Goal: Transaction & Acquisition: Obtain resource

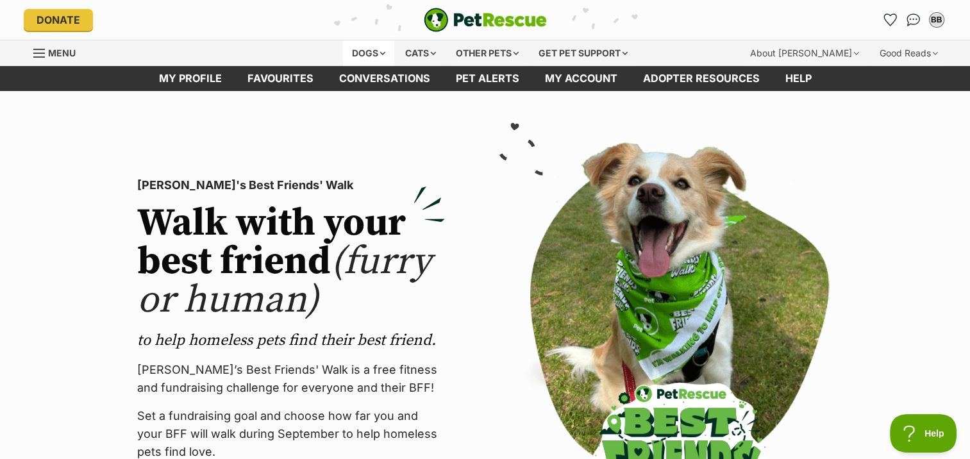
click at [364, 51] on div "Dogs" at bounding box center [368, 53] width 51 height 26
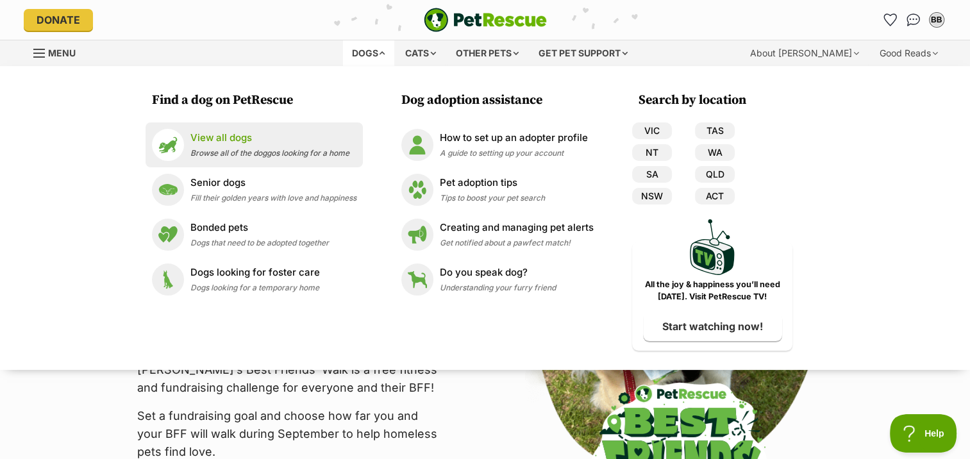
click at [235, 135] on p "View all dogs" at bounding box center [269, 138] width 159 height 15
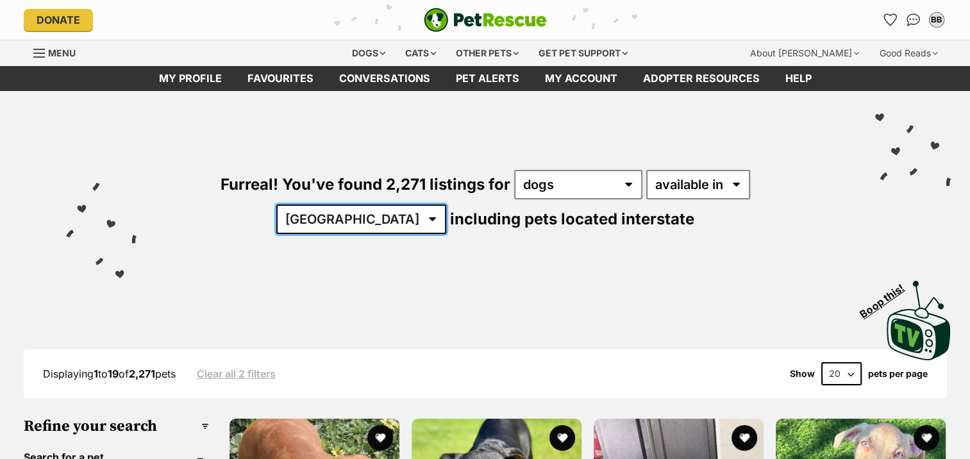
click at [446, 204] on select "Australia ACT NSW NT QLD SA TAS VIC WA" at bounding box center [361, 218] width 170 height 29
select select "NSW"
click at [446, 204] on select "Australia ACT NSW NT QLD SA TAS VIC WA" at bounding box center [361, 218] width 170 height 29
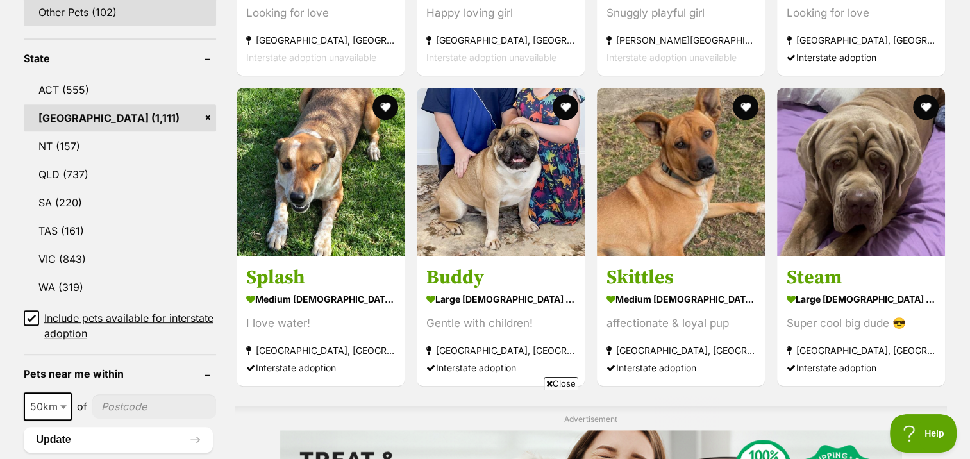
scroll to position [769, 0]
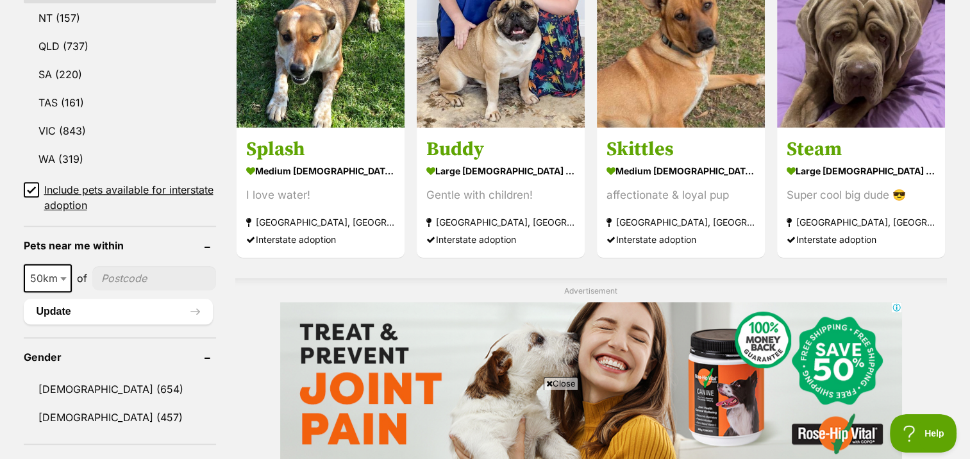
click at [135, 272] on input"] "postcode" at bounding box center [154, 278] width 124 height 24
type input"] "2287"
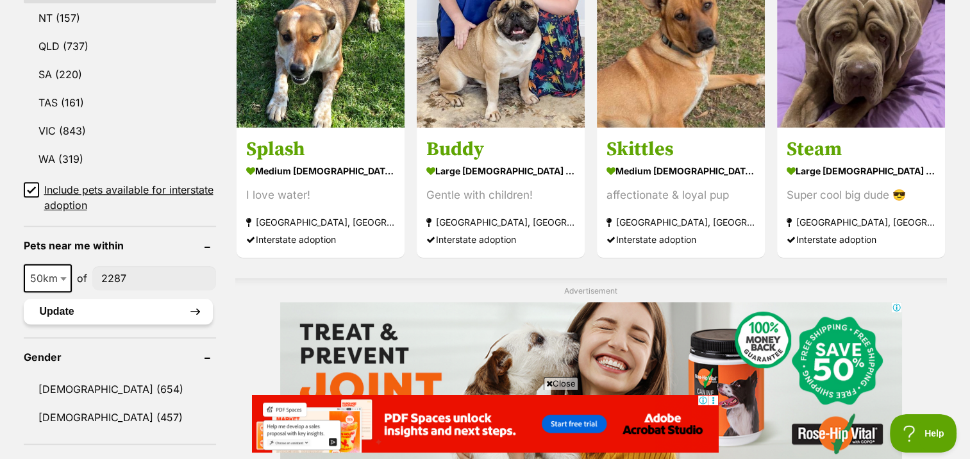
click at [56, 308] on button "Update" at bounding box center [118, 312] width 189 height 26
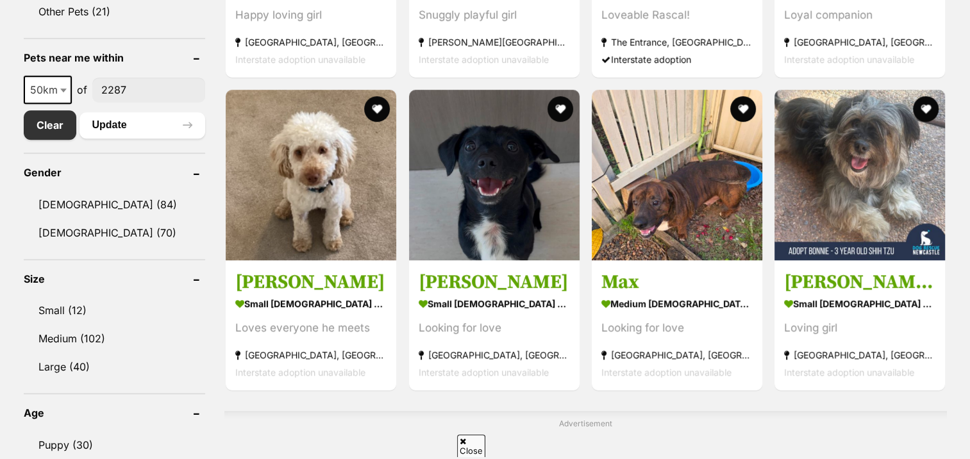
scroll to position [641, 0]
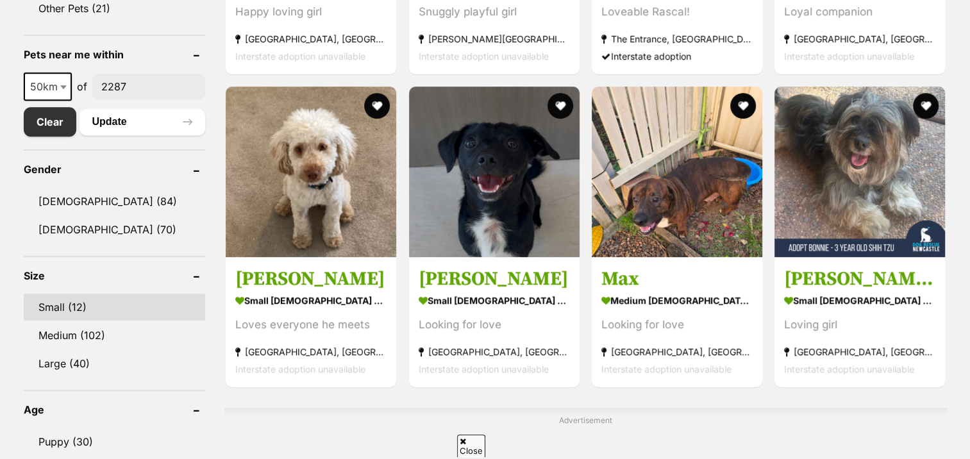
click at [53, 302] on link "Small (12)" at bounding box center [115, 306] width 182 height 27
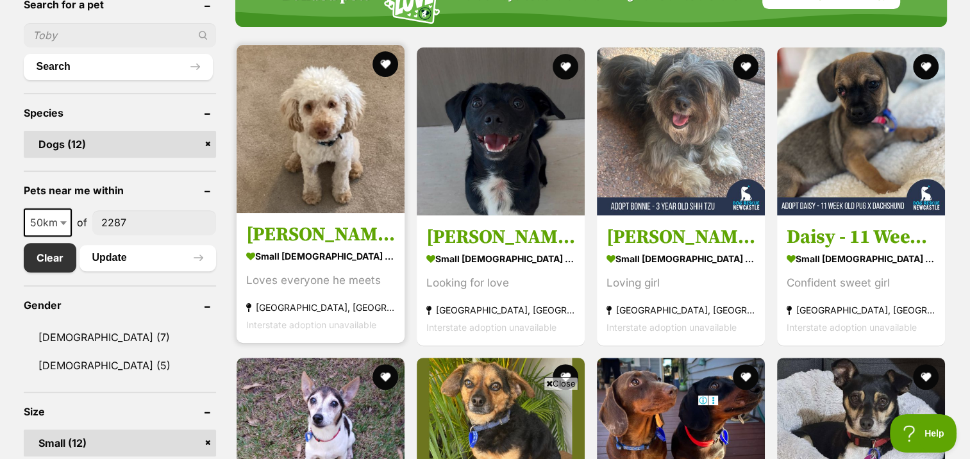
click at [279, 224] on link "Georgie small male Dog Loves everyone he meets Hinton, NSW Interstate adoption …" at bounding box center [320, 278] width 168 height 130
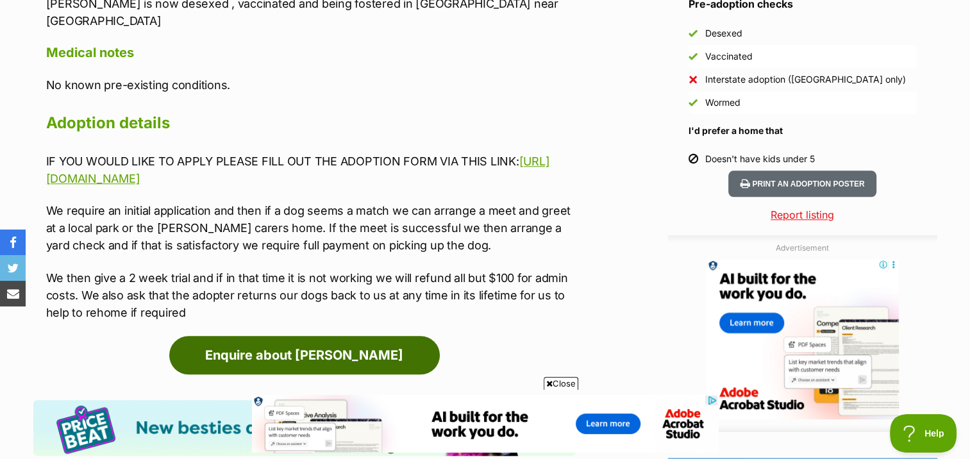
click at [285, 336] on link "Enquire about [PERSON_NAME]" at bounding box center [304, 355] width 270 height 38
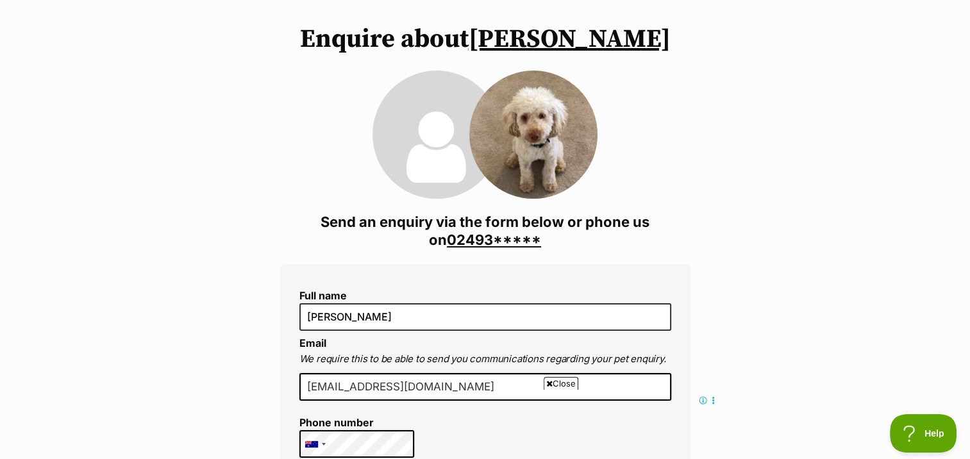
scroll to position [64, 0]
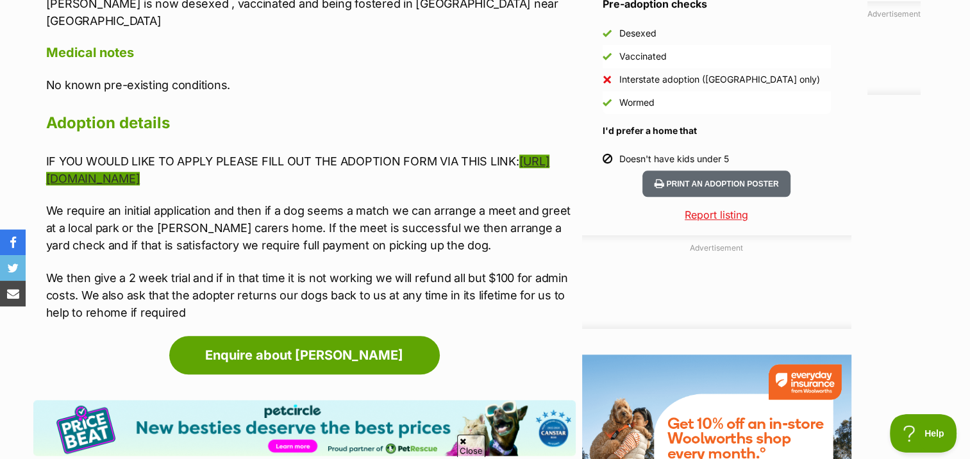
click at [125, 154] on link "https://bit.ly/35pENH8" at bounding box center [298, 169] width 504 height 31
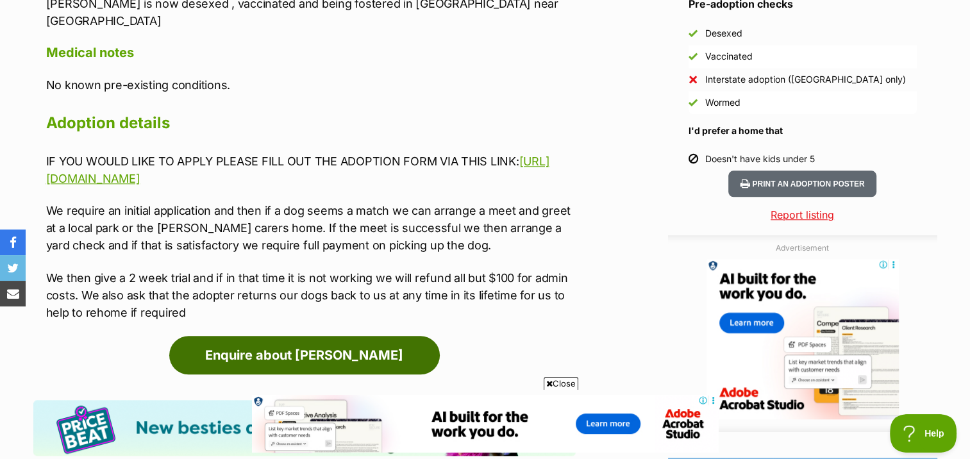
click at [301, 336] on link "Enquire about [PERSON_NAME]" at bounding box center [304, 355] width 270 height 38
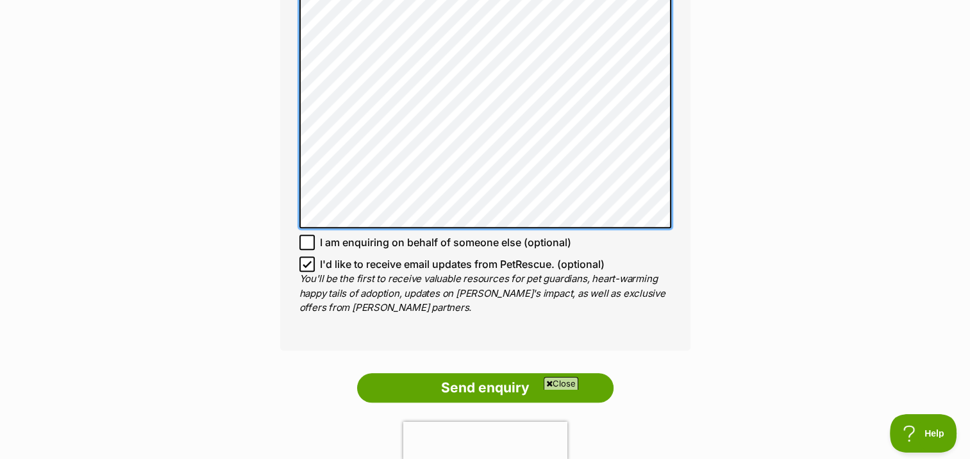
scroll to position [1126, 0]
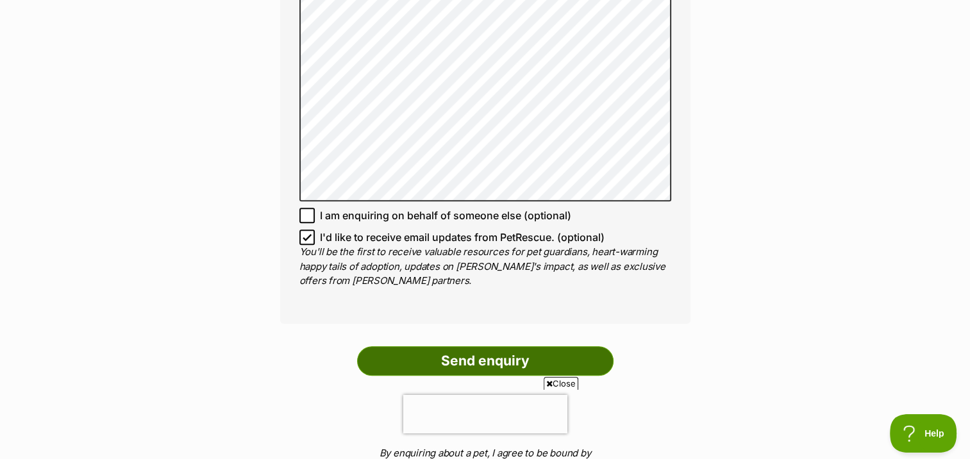
click at [488, 346] on input "Send enquiry" at bounding box center [485, 360] width 256 height 29
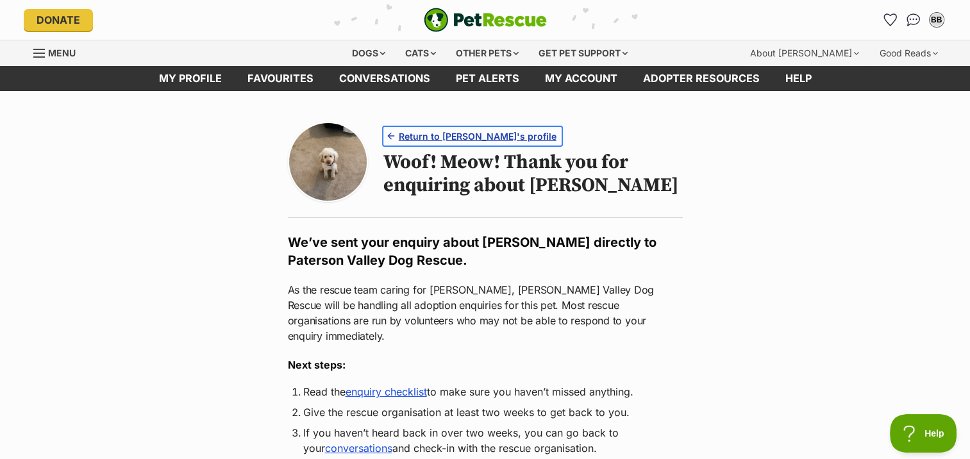
click at [470, 137] on span "Return to [PERSON_NAME]'s profile" at bounding box center [478, 135] width 158 height 13
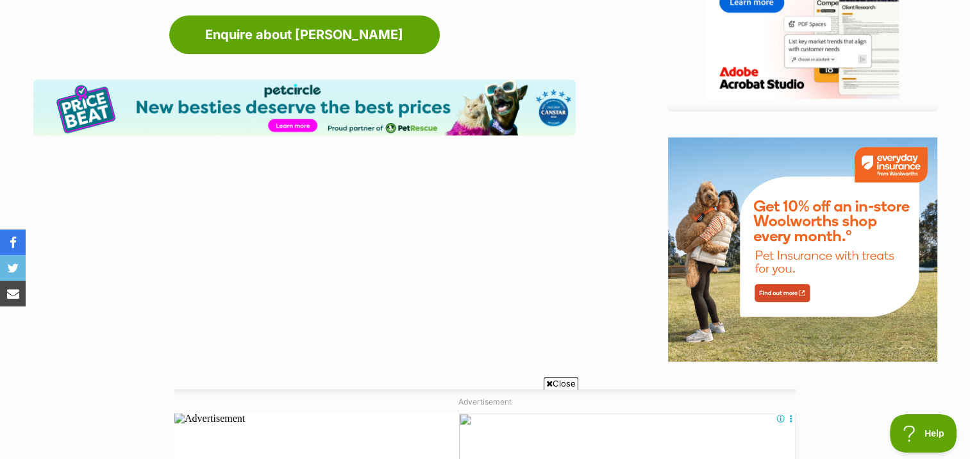
scroll to position [1602, 0]
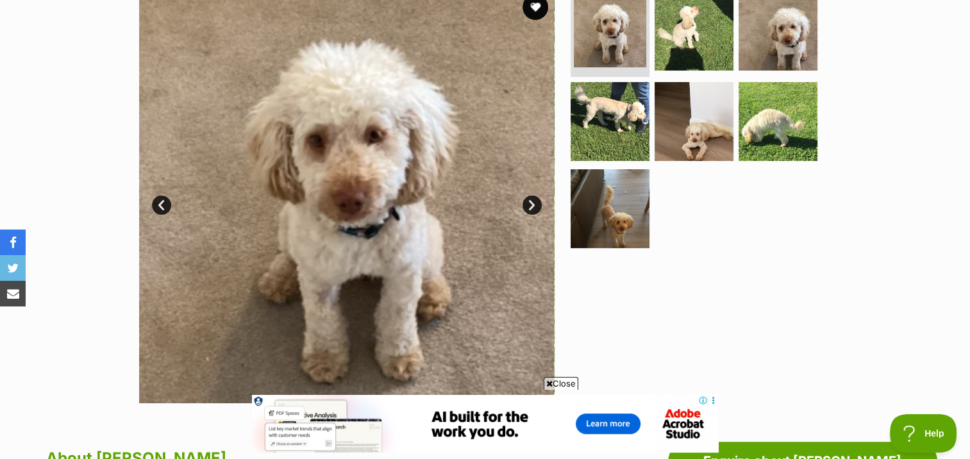
click at [531, 203] on link "Next" at bounding box center [531, 204] width 19 height 19
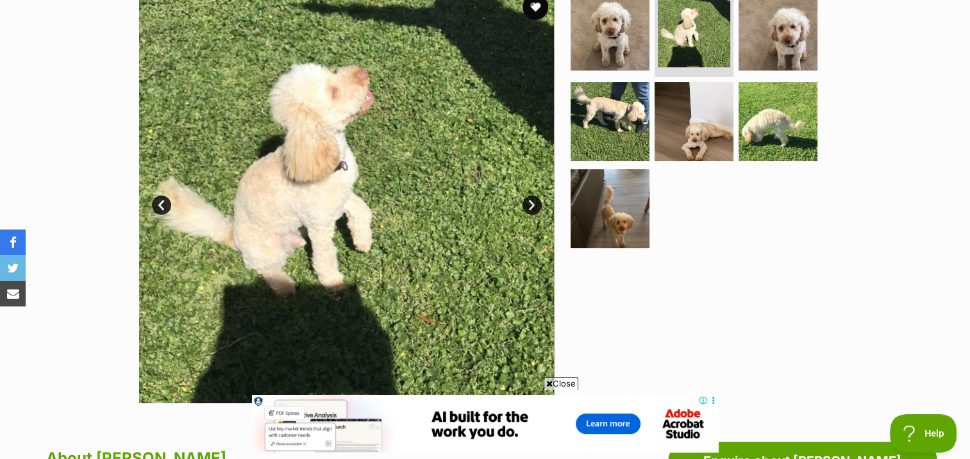
click at [532, 202] on link "Next" at bounding box center [531, 204] width 19 height 19
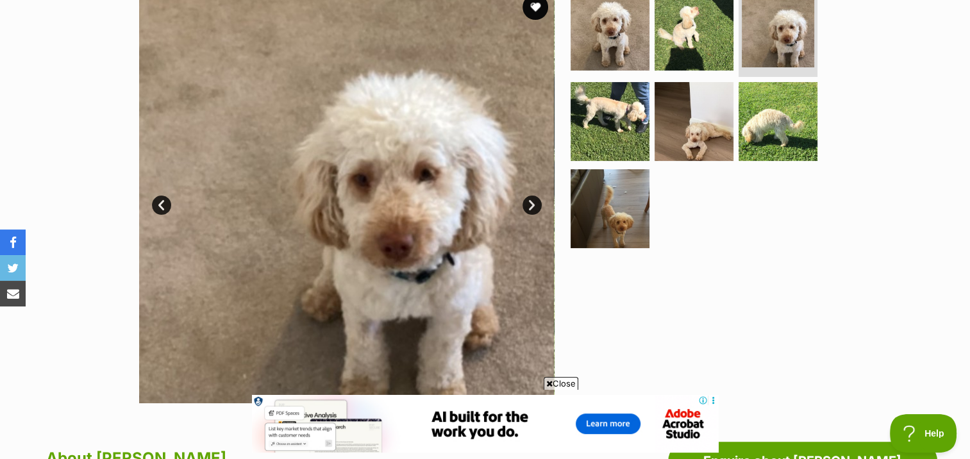
click at [532, 202] on link "Next" at bounding box center [531, 204] width 19 height 19
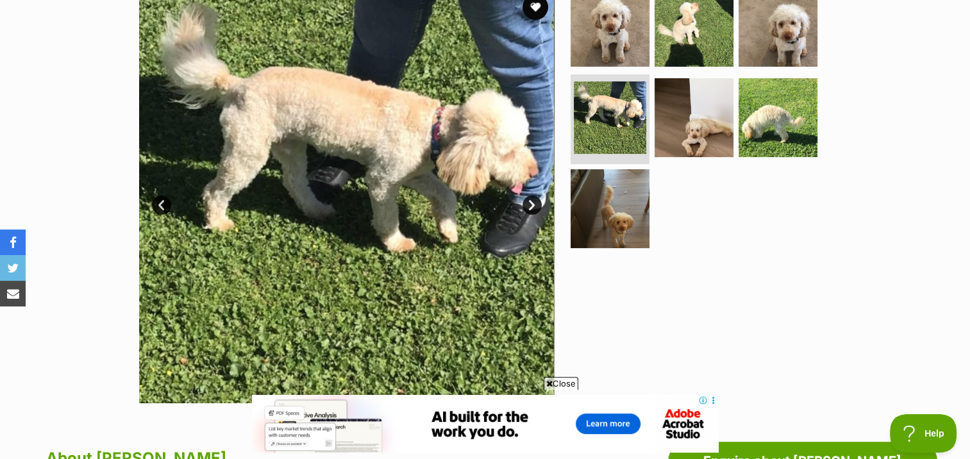
click at [532, 202] on link "Next" at bounding box center [531, 204] width 19 height 19
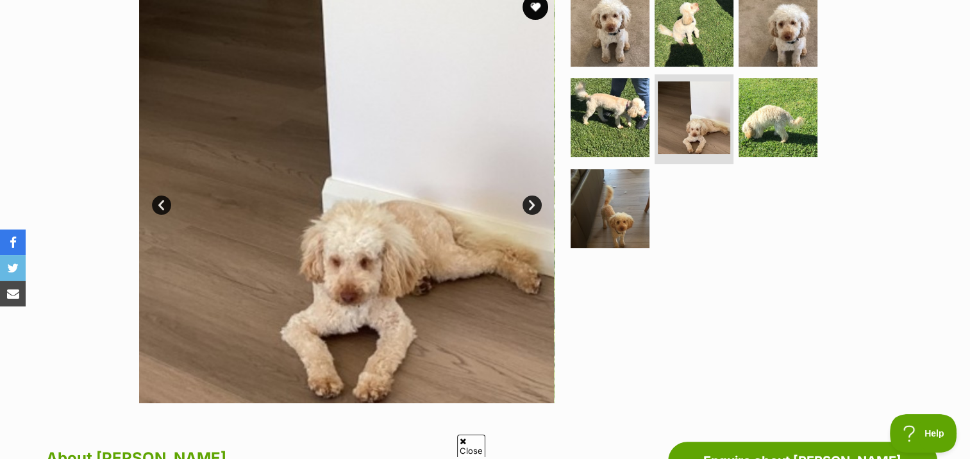
click at [532, 202] on link "Next" at bounding box center [531, 204] width 19 height 19
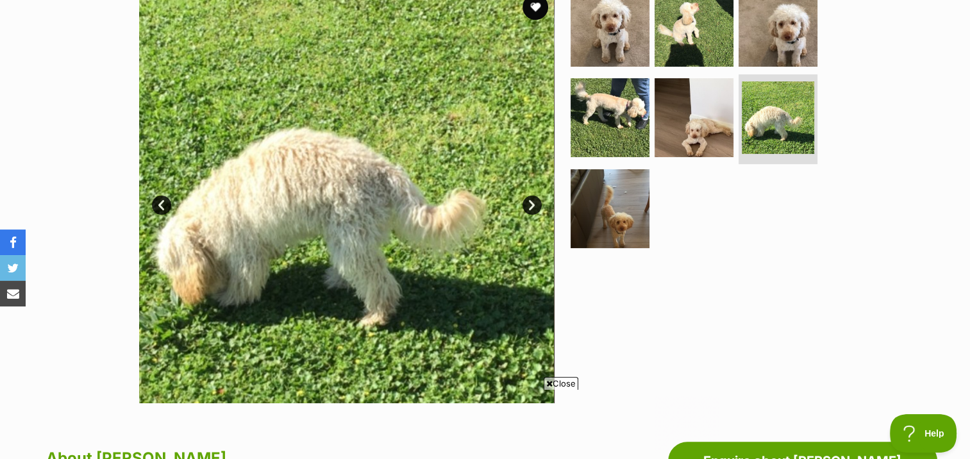
click at [532, 202] on link "Next" at bounding box center [531, 204] width 19 height 19
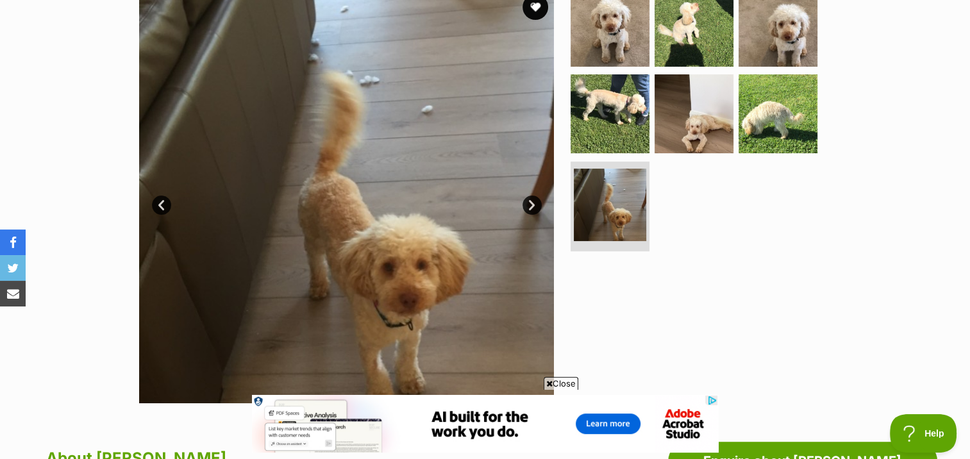
click at [532, 202] on link "Next" at bounding box center [531, 204] width 19 height 19
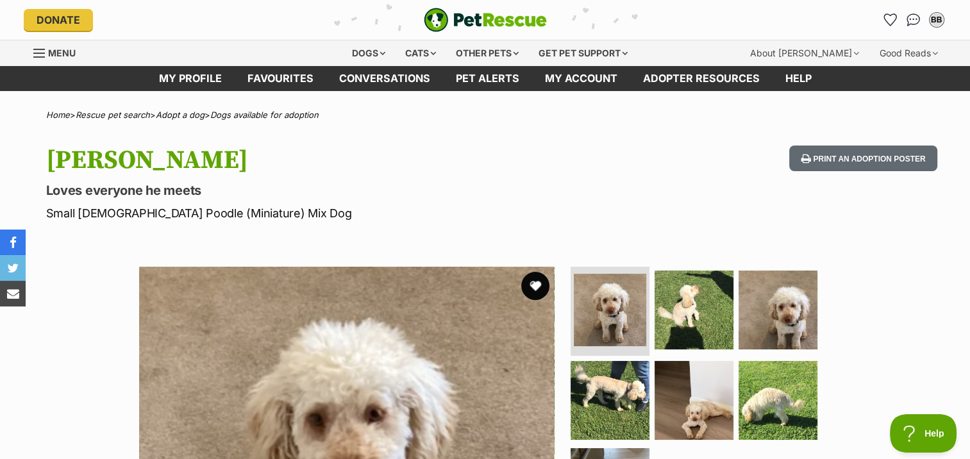
click at [536, 285] on button "favourite" at bounding box center [535, 286] width 28 height 28
click at [910, 17] on img "Conversations" at bounding box center [912, 20] width 17 height 17
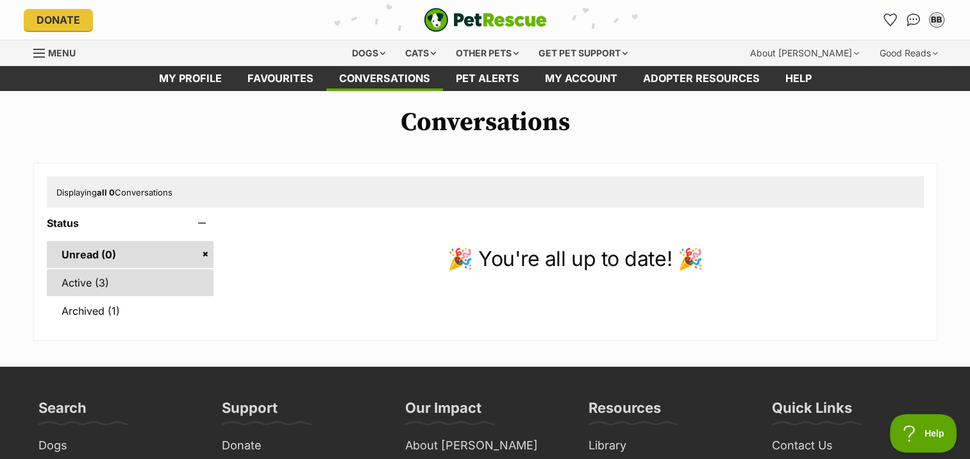
click at [74, 281] on link "Active (3)" at bounding box center [130, 282] width 167 height 27
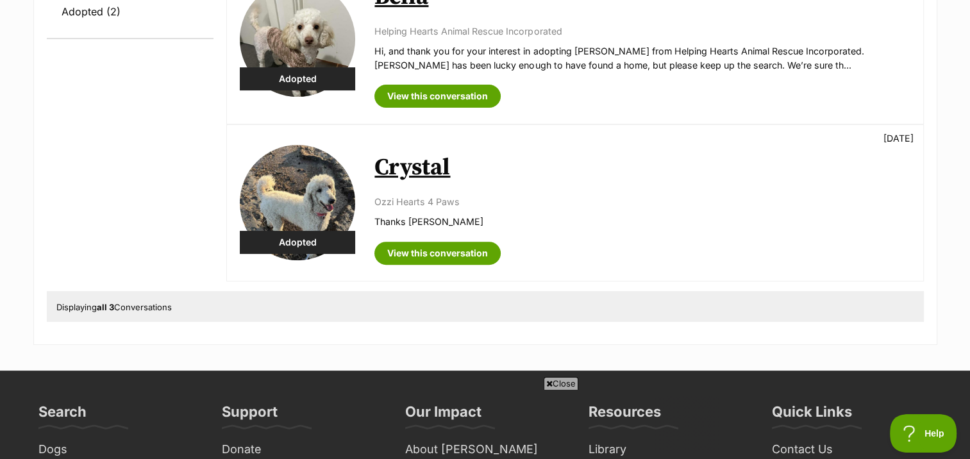
scroll to position [449, 0]
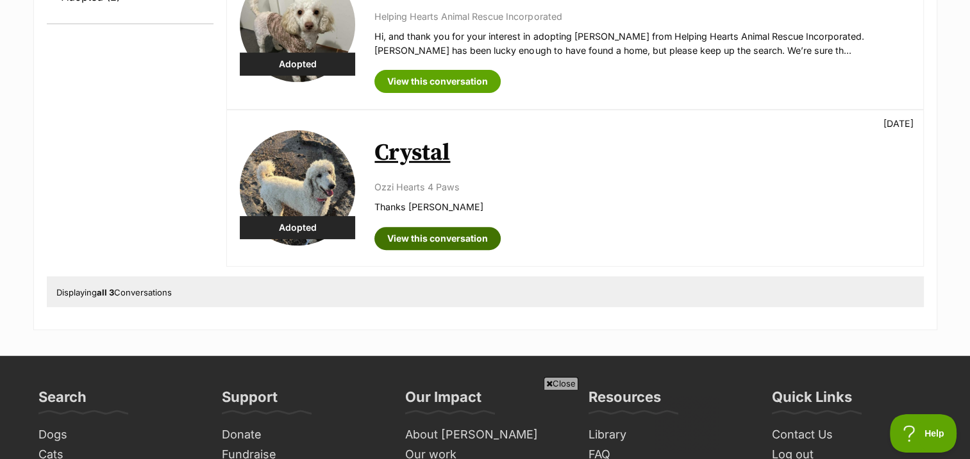
click at [428, 236] on link "View this conversation" at bounding box center [437, 238] width 126 height 23
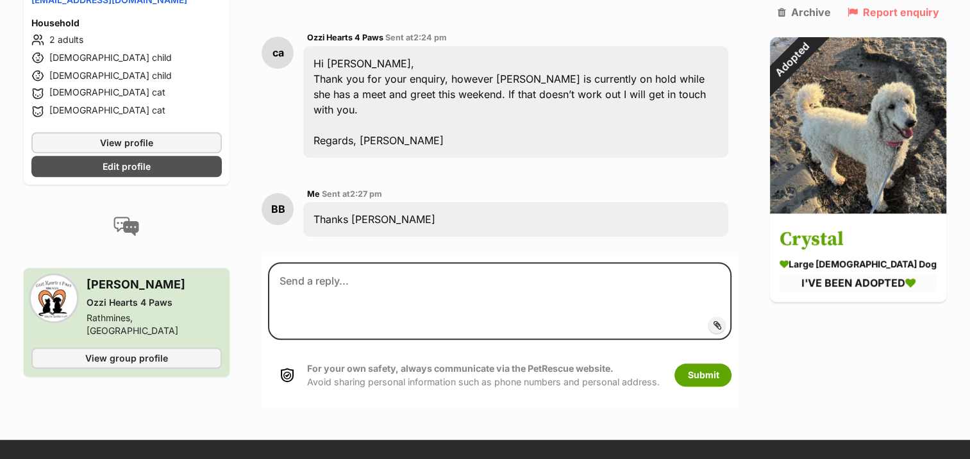
scroll to position [858, 0]
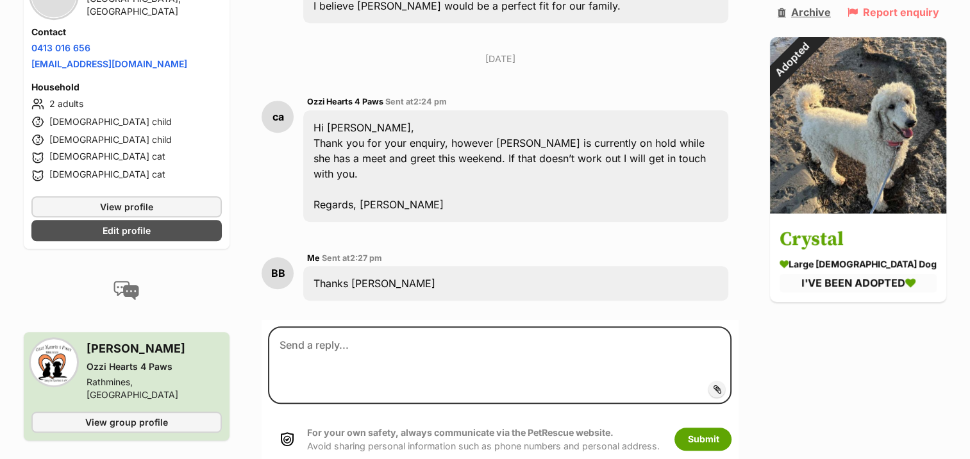
click at [818, 12] on link "Archive" at bounding box center [803, 12] width 53 height 12
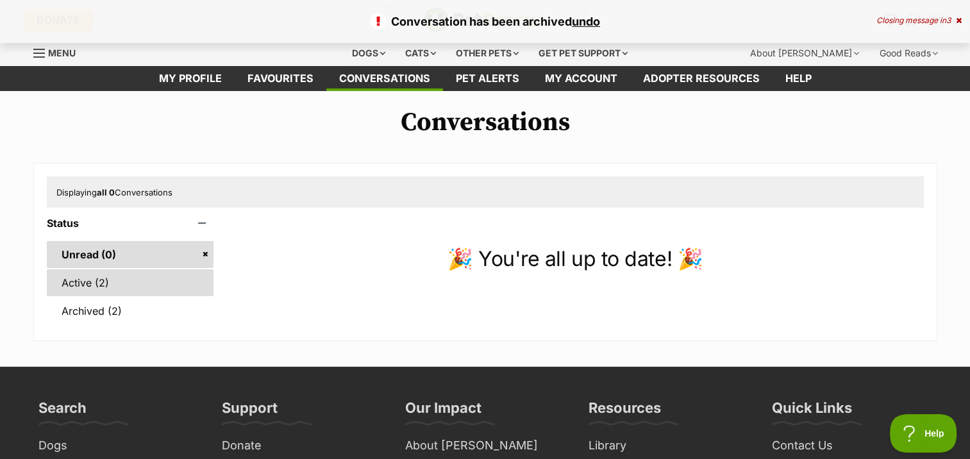
click at [69, 281] on link "Active (2)" at bounding box center [130, 282] width 167 height 27
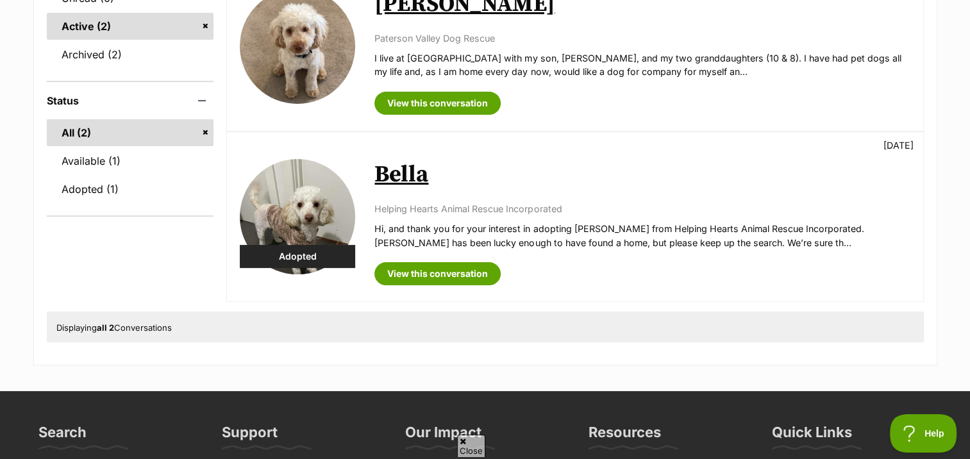
click at [407, 172] on link "Bella" at bounding box center [401, 174] width 54 height 29
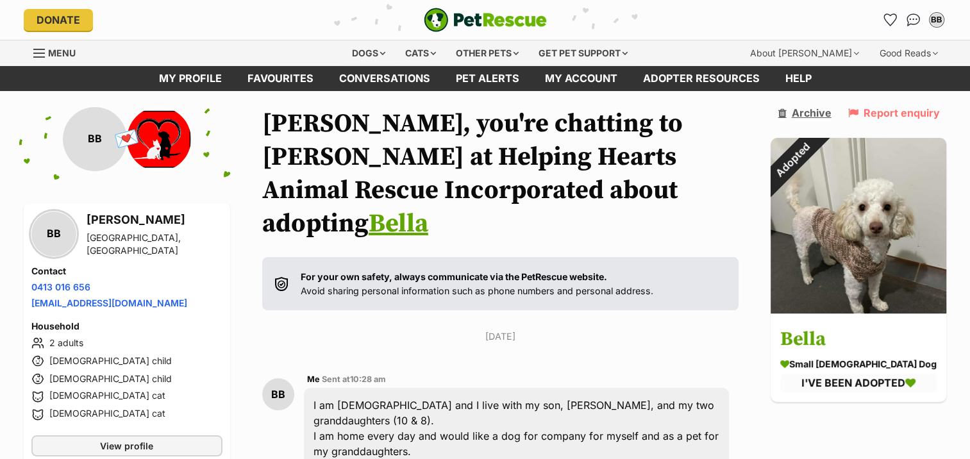
click at [826, 110] on link "Archive" at bounding box center [803, 113] width 53 height 12
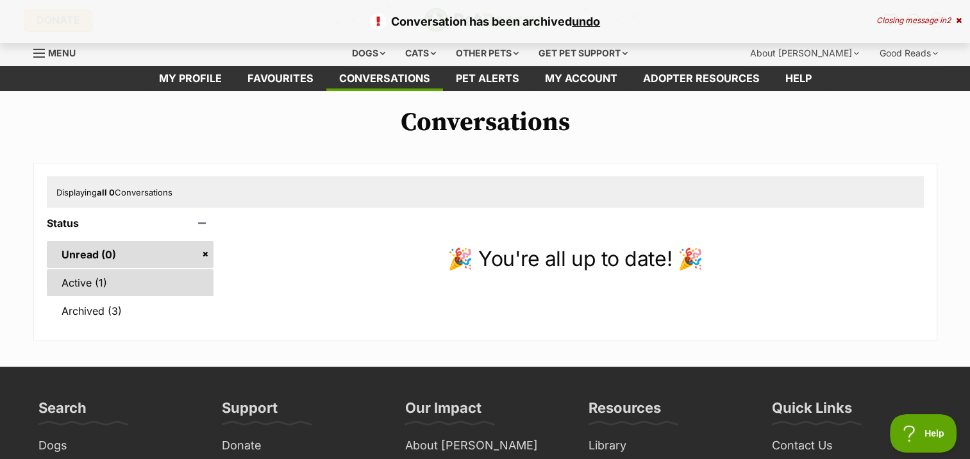
click at [77, 281] on link "Active (1)" at bounding box center [130, 282] width 167 height 27
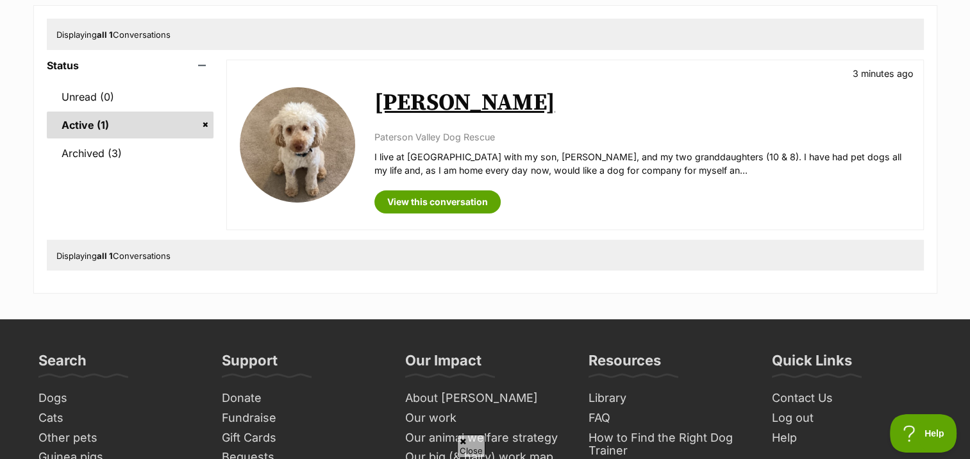
scroll to position [192, 0]
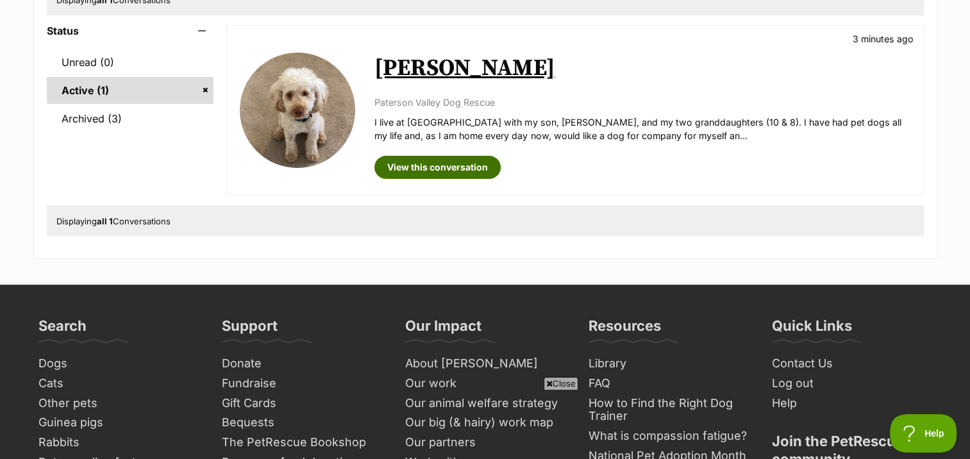
click at [424, 164] on link "View this conversation" at bounding box center [437, 167] width 126 height 23
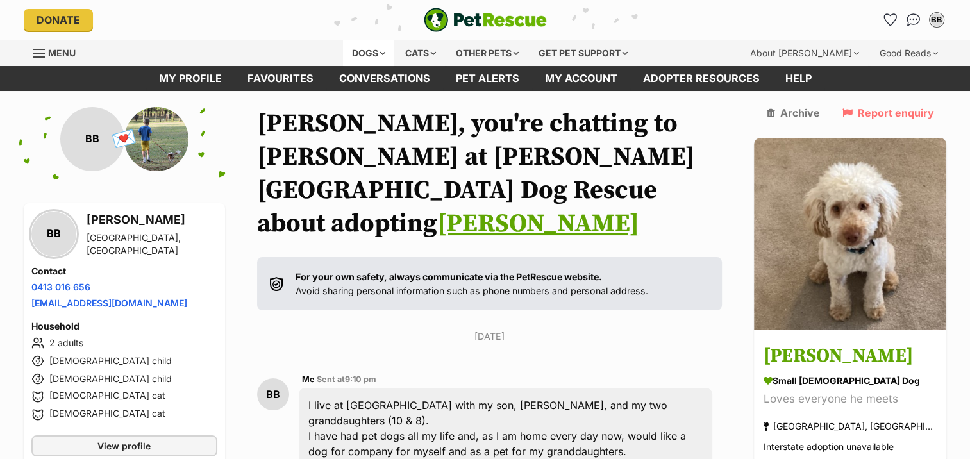
click at [352, 51] on div "Dogs" at bounding box center [368, 53] width 51 height 26
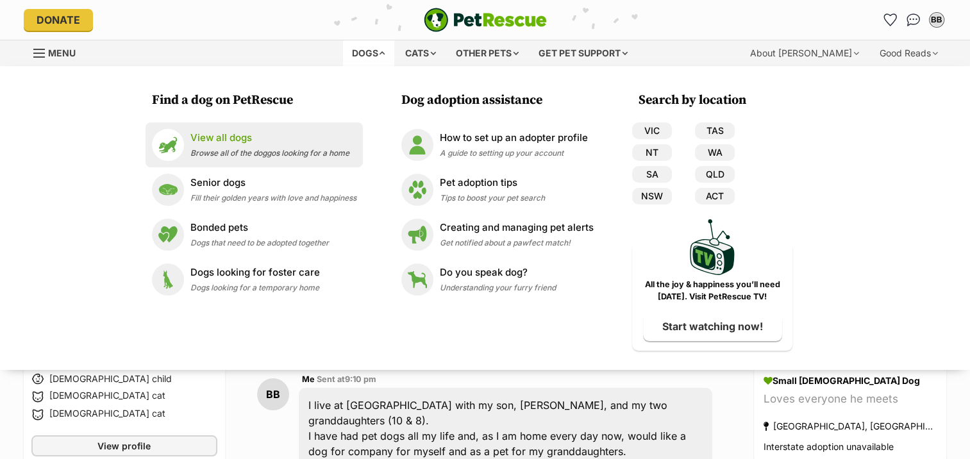
click at [226, 136] on p "View all dogs" at bounding box center [269, 138] width 159 height 15
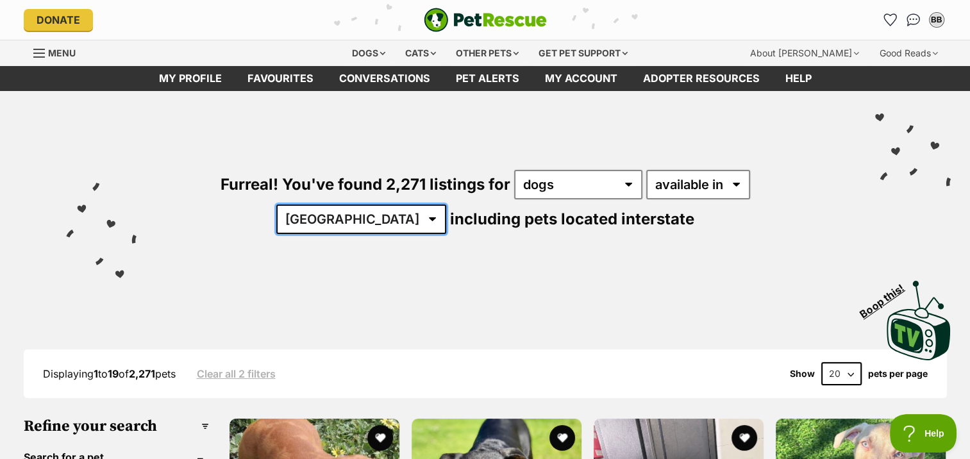
click at [446, 204] on select "Australia ACT NSW NT QLD SA TAS VIC WA" at bounding box center [361, 218] width 170 height 29
select select "NSW"
click at [446, 204] on select "Australia ACT NSW NT QLD SA TAS VIC WA" at bounding box center [361, 218] width 170 height 29
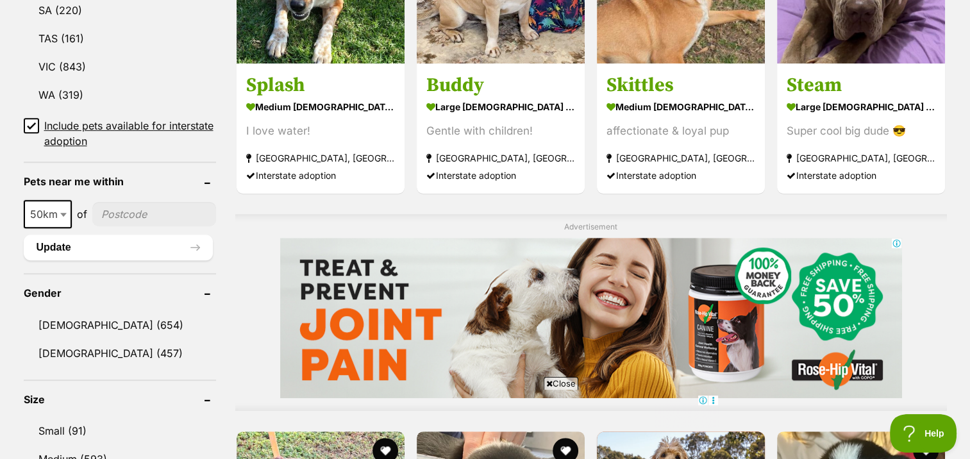
click at [147, 207] on input"] "postcode" at bounding box center [154, 214] width 124 height 24
type input"] "2287"
click at [59, 243] on button "Update" at bounding box center [118, 248] width 189 height 26
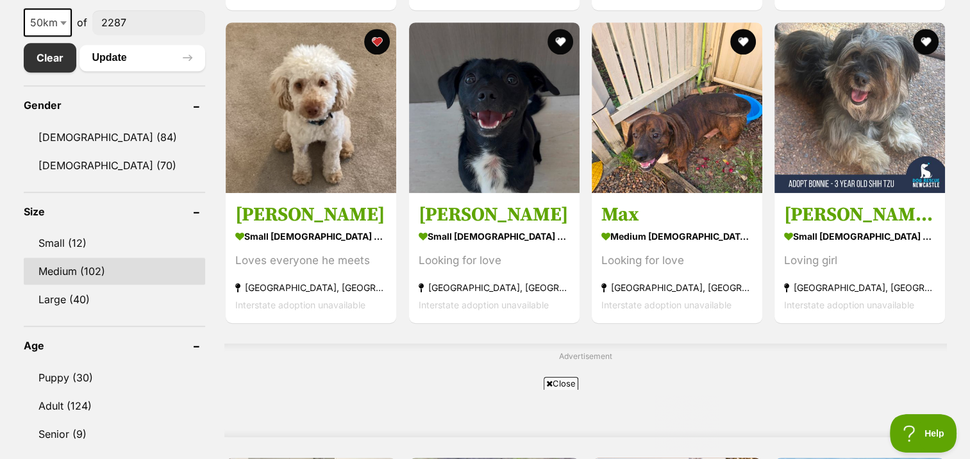
click at [62, 268] on link "Medium (102)" at bounding box center [115, 271] width 182 height 27
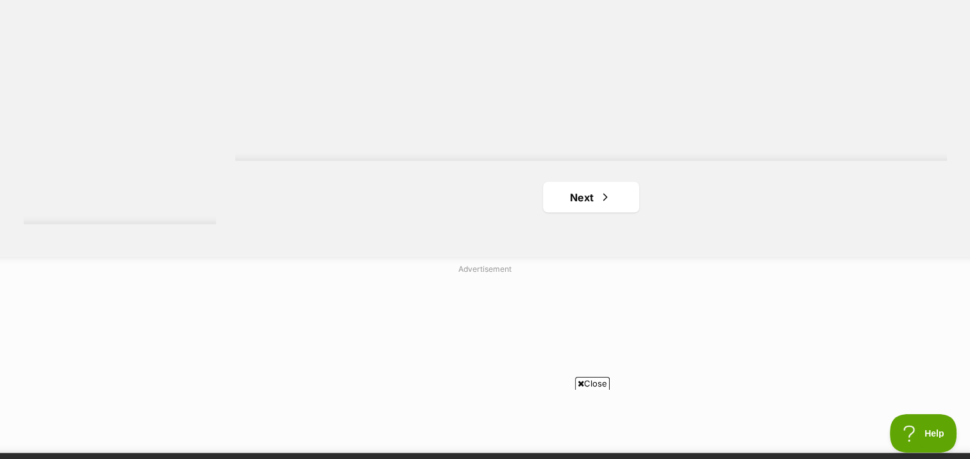
scroll to position [2435, 0]
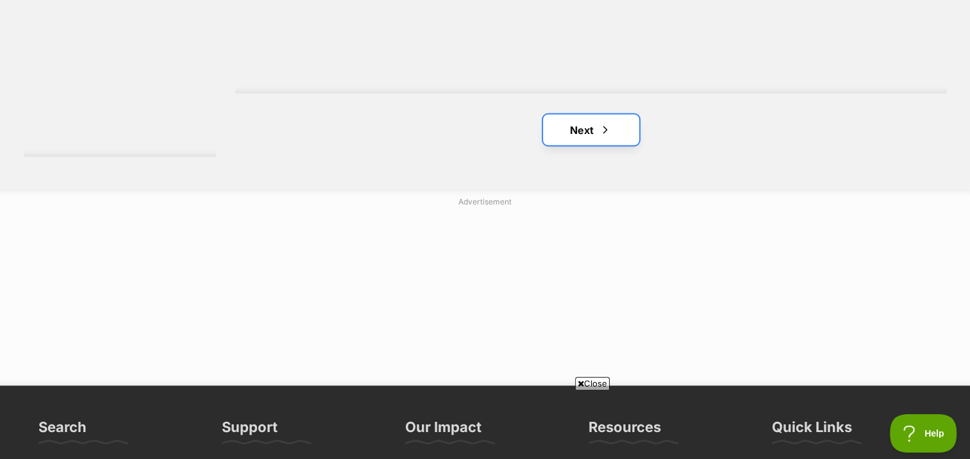
click at [586, 128] on link "Next" at bounding box center [591, 130] width 96 height 31
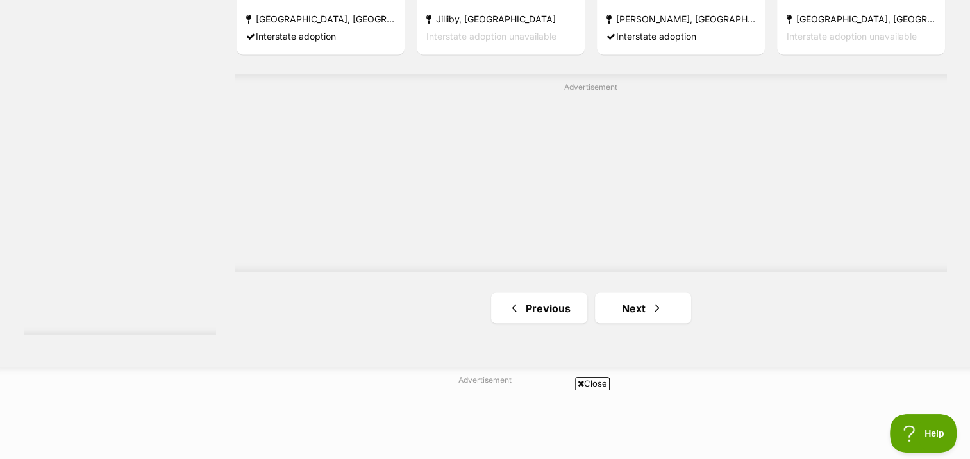
scroll to position [2291, 0]
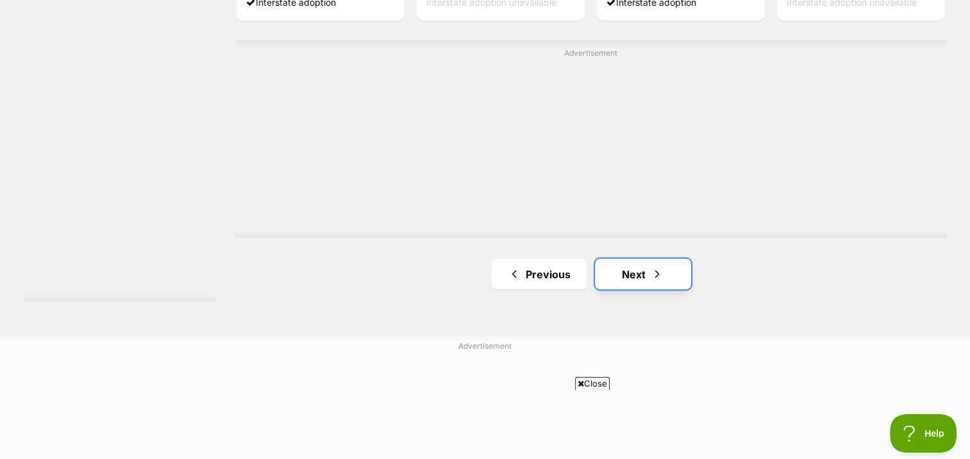
click at [623, 272] on link "Next" at bounding box center [643, 273] width 96 height 31
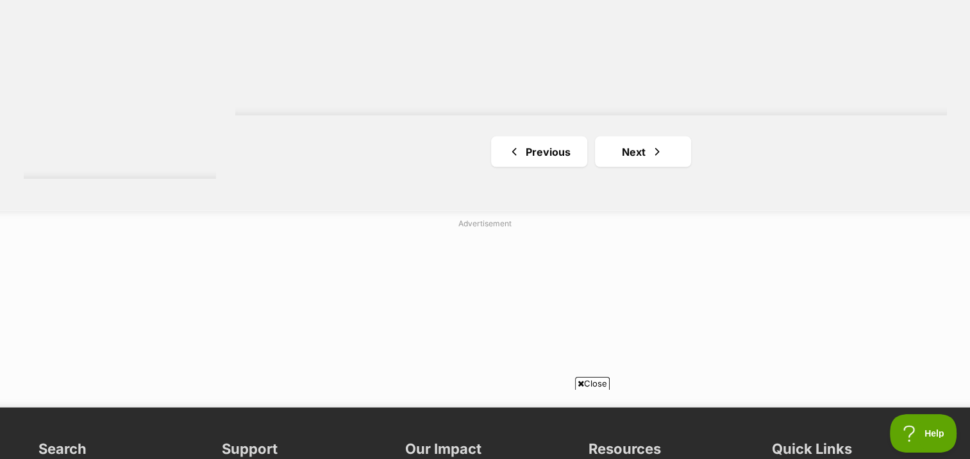
scroll to position [2499, 0]
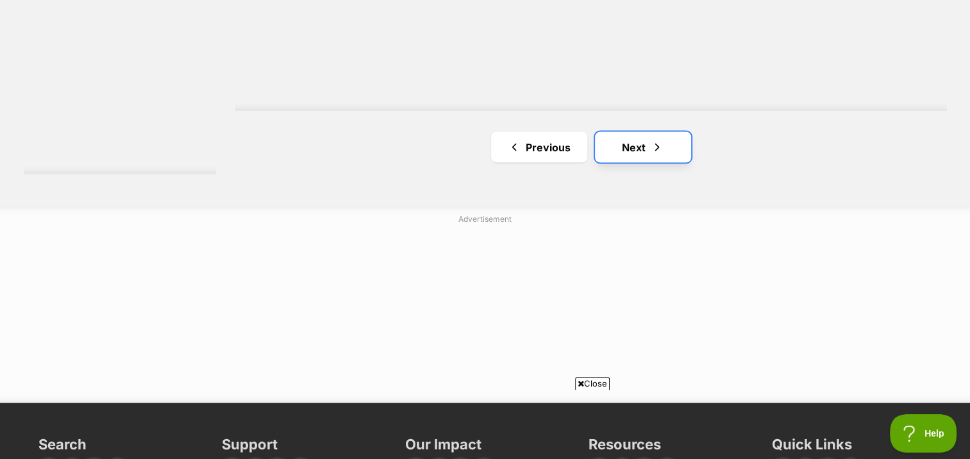
click at [606, 144] on link "Next" at bounding box center [643, 147] width 96 height 31
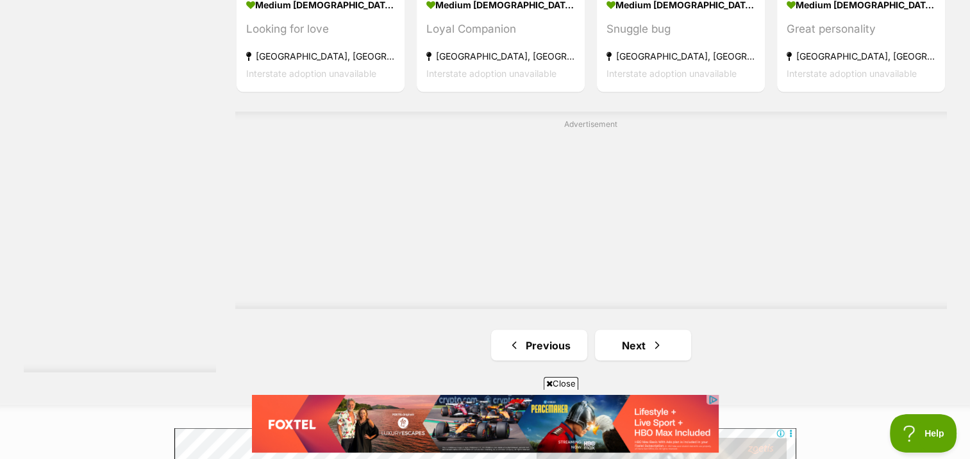
scroll to position [2243, 0]
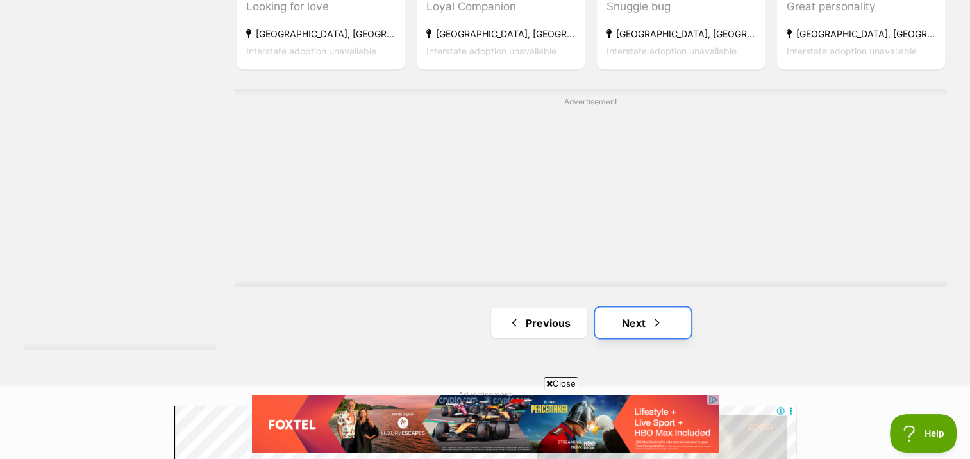
click at [638, 329] on link "Next" at bounding box center [643, 322] width 96 height 31
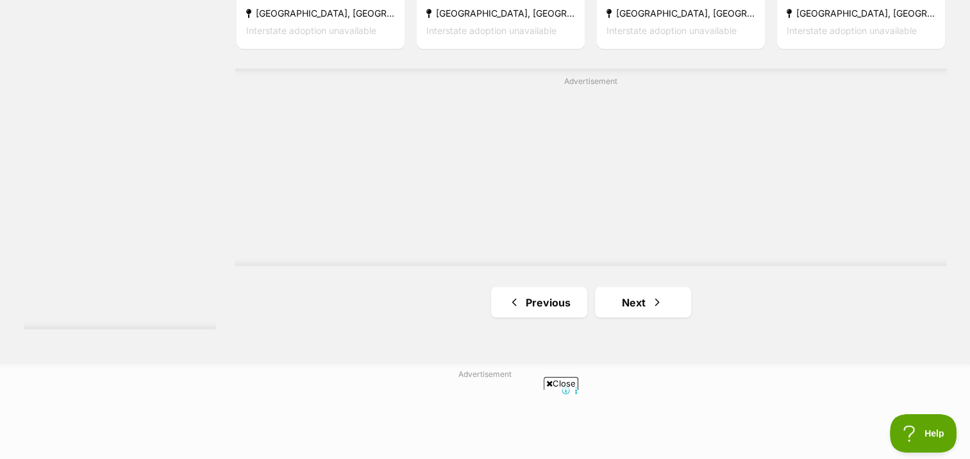
scroll to position [2371, 0]
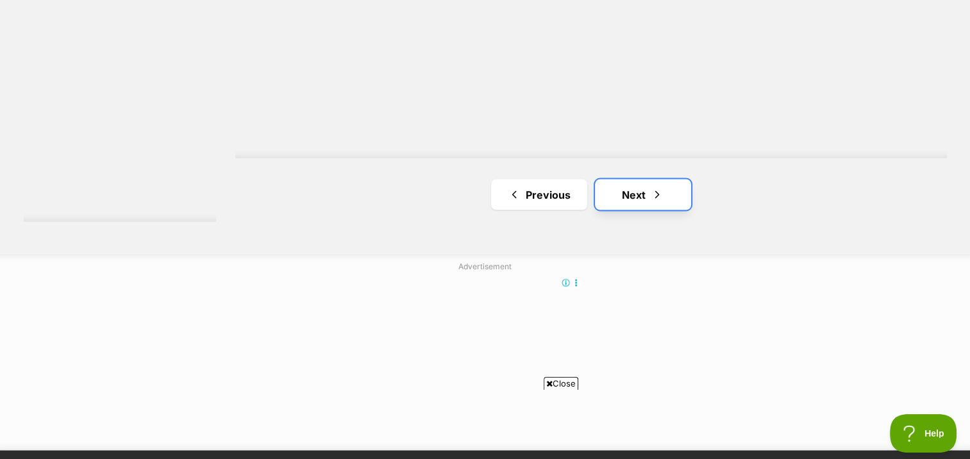
click at [618, 194] on link "Next" at bounding box center [643, 194] width 96 height 31
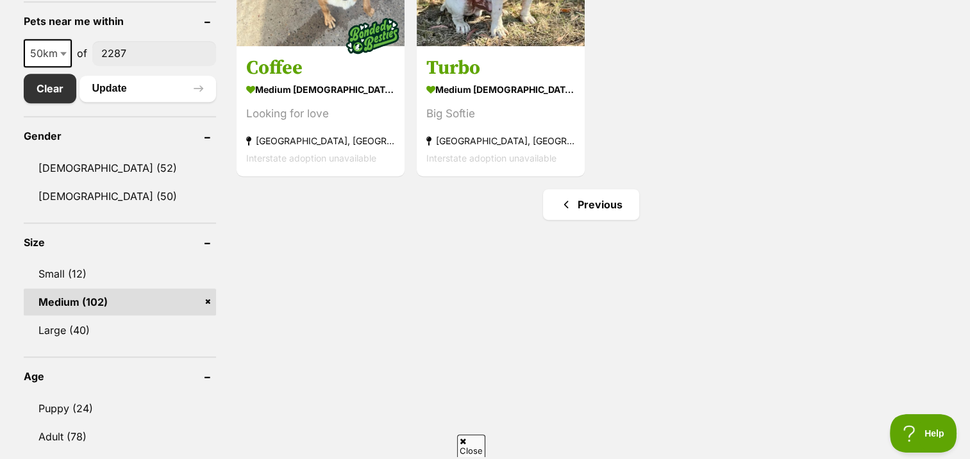
scroll to position [705, 0]
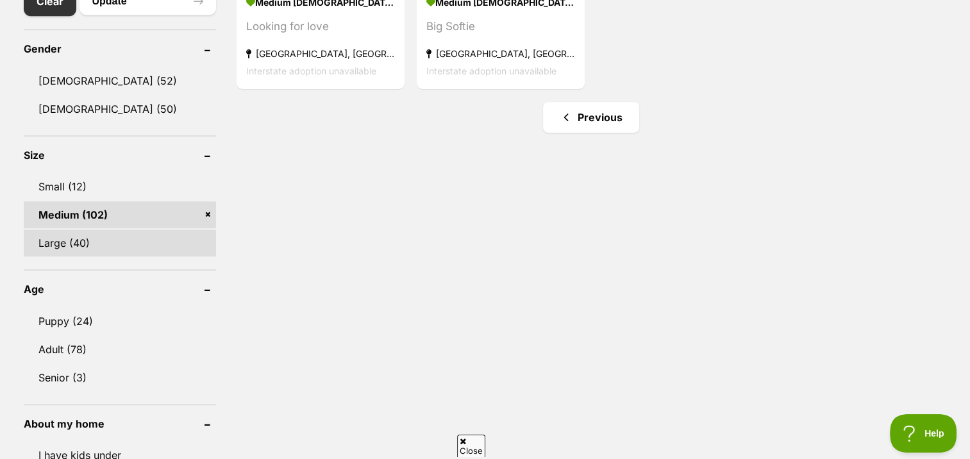
click at [59, 239] on link "Large (40)" at bounding box center [120, 242] width 192 height 27
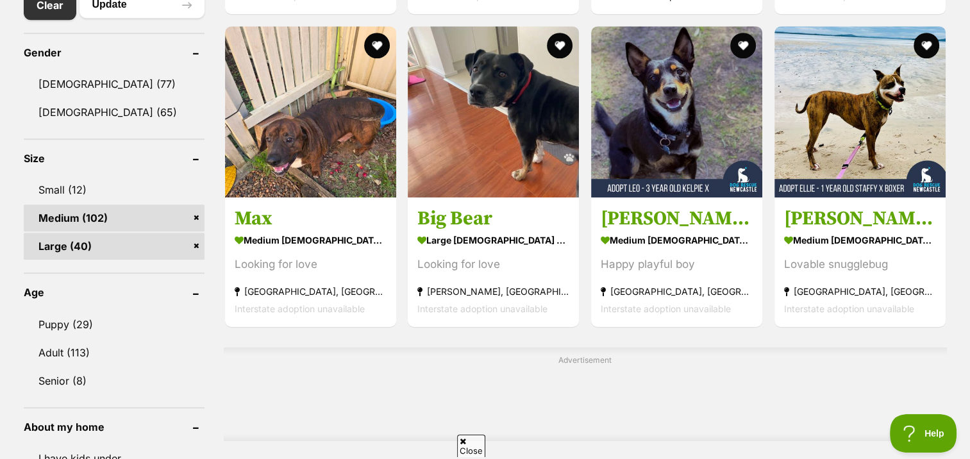
click at [60, 215] on link "Medium (102)" at bounding box center [114, 217] width 181 height 27
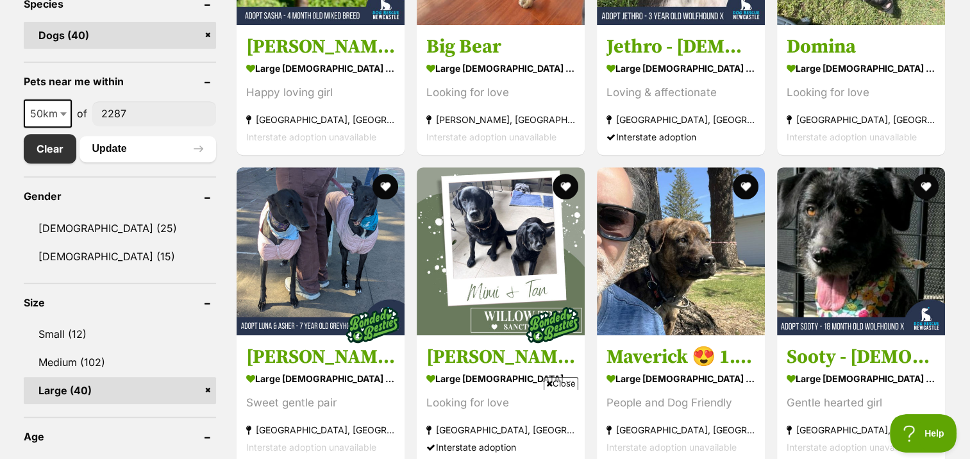
scroll to position [705, 0]
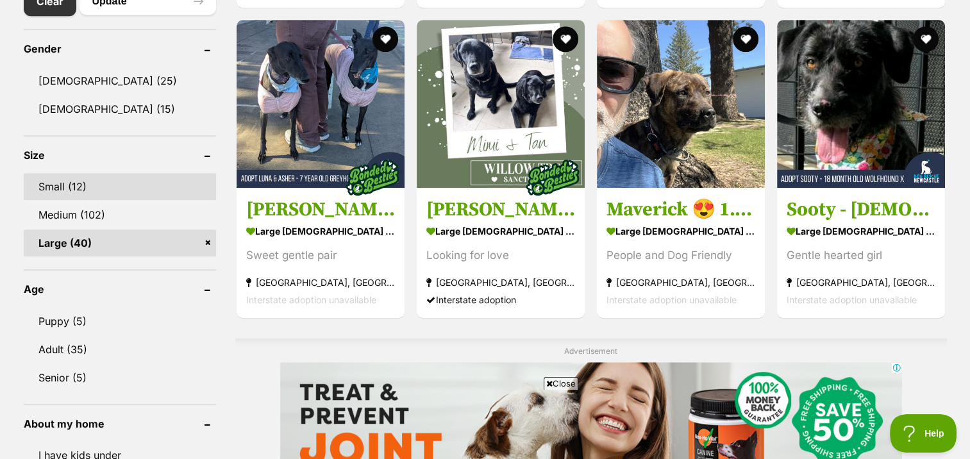
click at [54, 185] on link "Small (12)" at bounding box center [120, 186] width 192 height 27
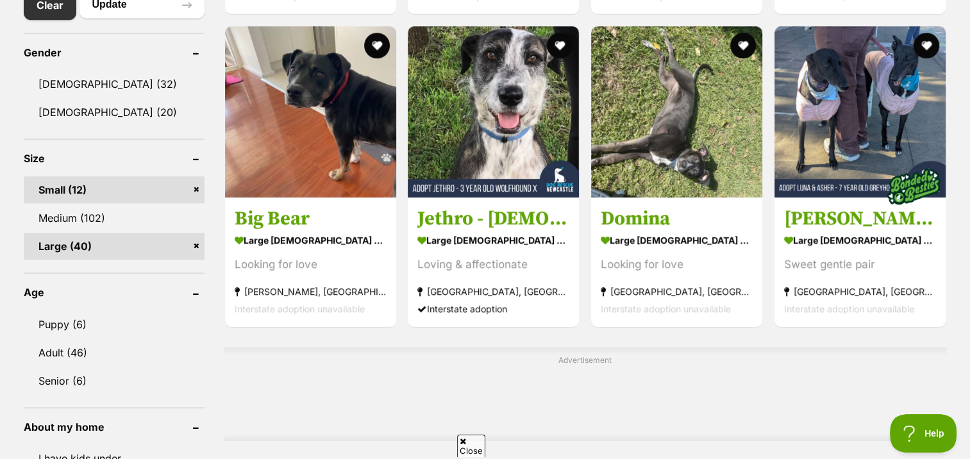
click at [57, 243] on link "Large (40)" at bounding box center [114, 246] width 181 height 27
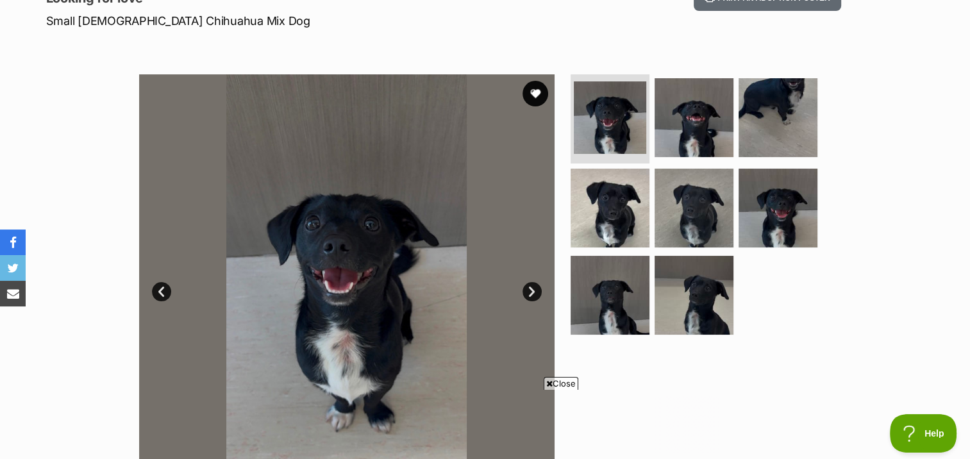
click at [531, 289] on link "Next" at bounding box center [531, 291] width 19 height 19
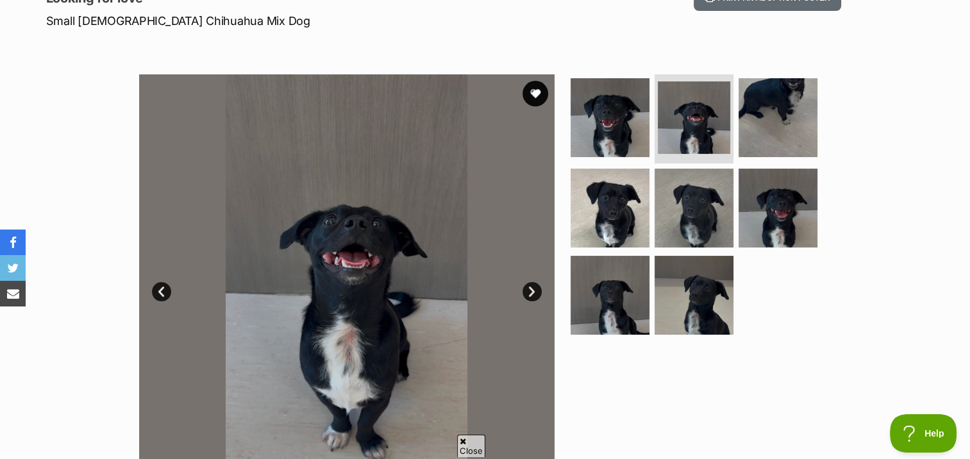
click at [528, 287] on link "Next" at bounding box center [531, 291] width 19 height 19
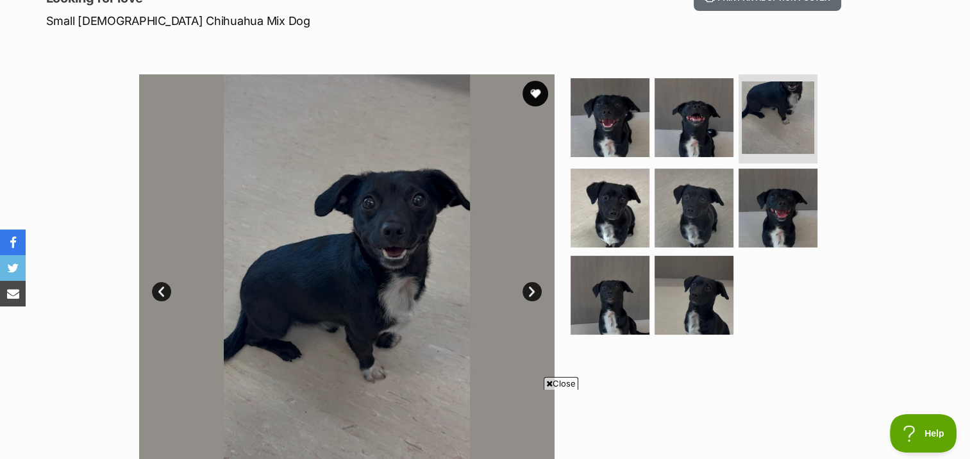
click at [528, 287] on link "Next" at bounding box center [531, 291] width 19 height 19
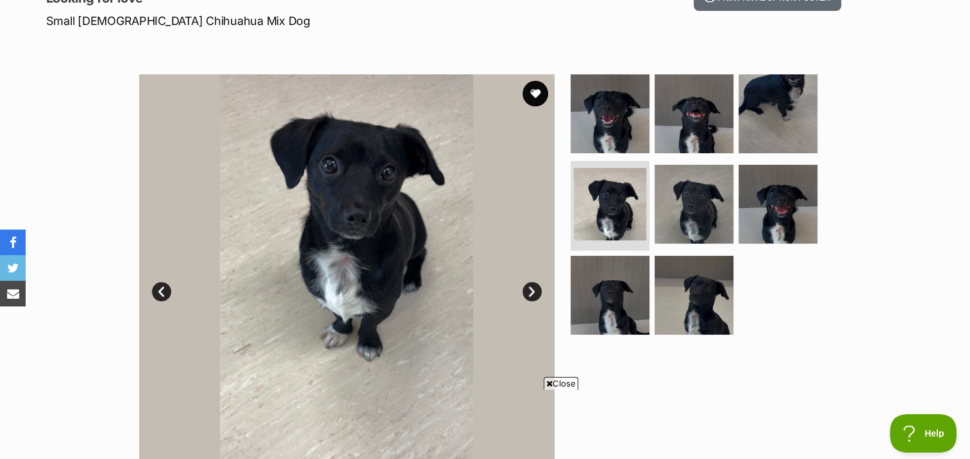
click at [528, 287] on link "Next" at bounding box center [531, 291] width 19 height 19
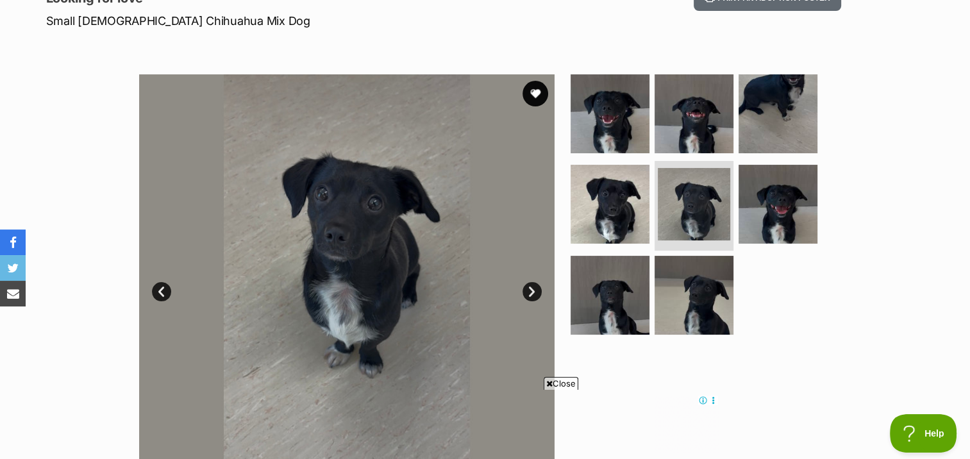
click at [528, 287] on link "Next" at bounding box center [531, 291] width 19 height 19
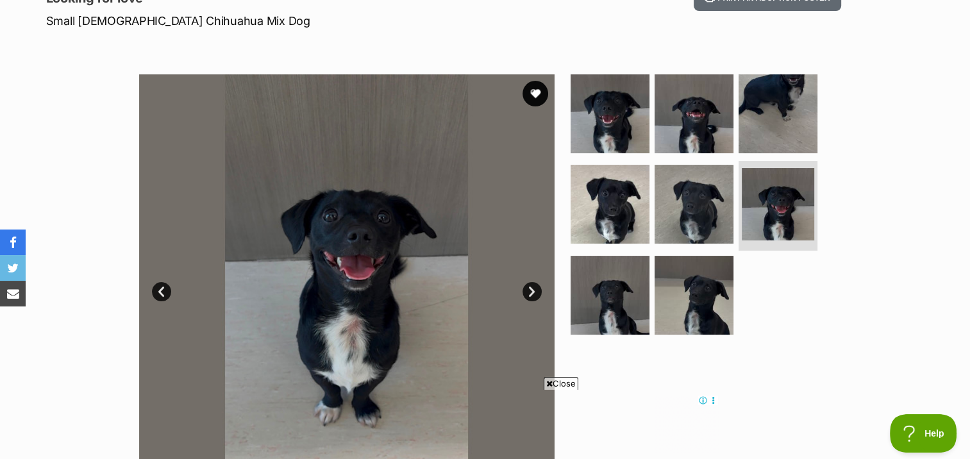
click at [528, 286] on link "Next" at bounding box center [531, 291] width 19 height 19
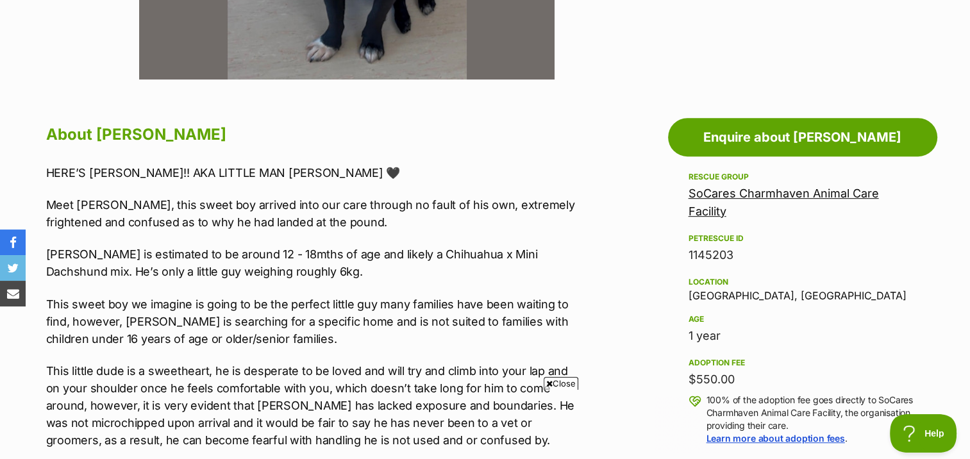
scroll to position [577, 0]
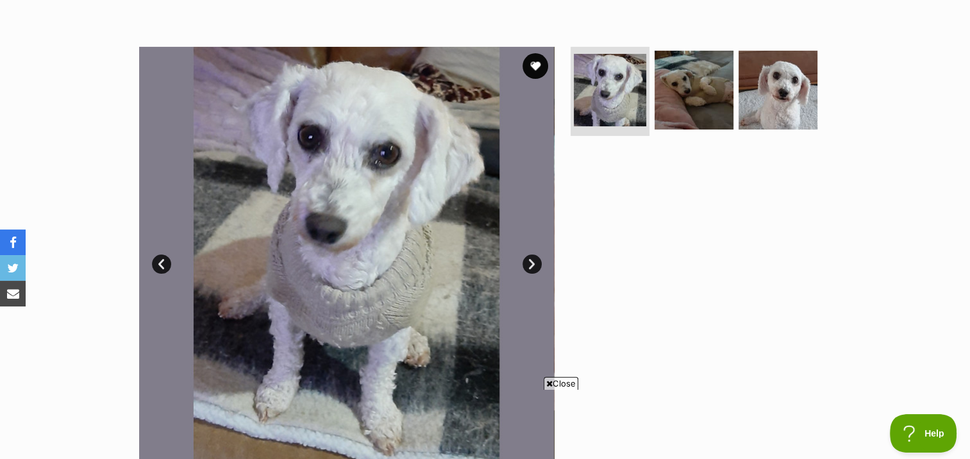
scroll to position [213, 0]
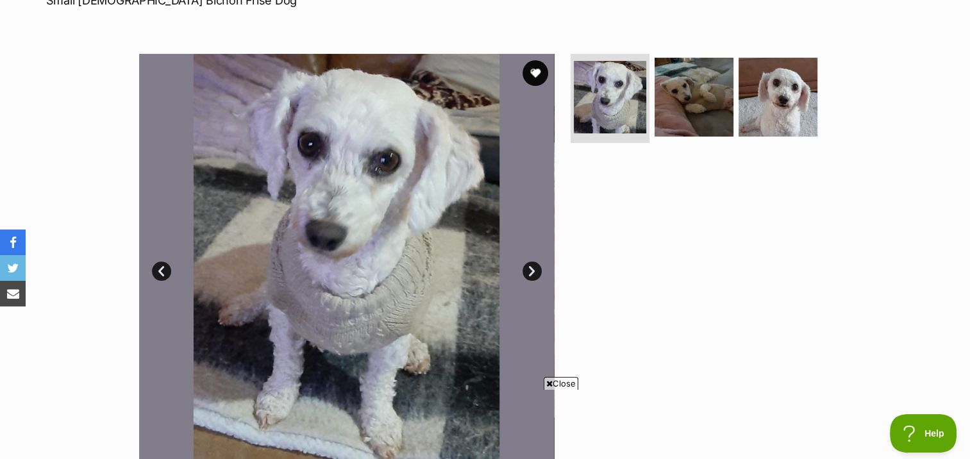
click at [527, 267] on link "Next" at bounding box center [531, 270] width 19 height 19
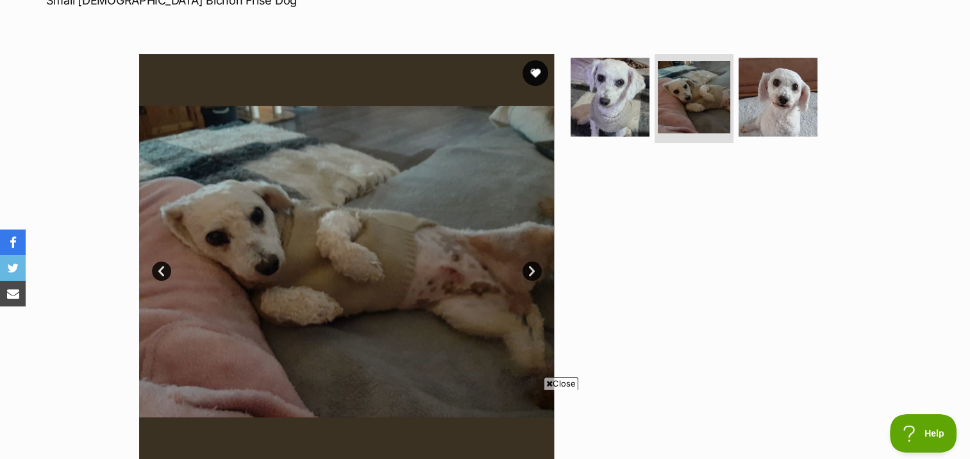
click at [528, 268] on link "Next" at bounding box center [531, 270] width 19 height 19
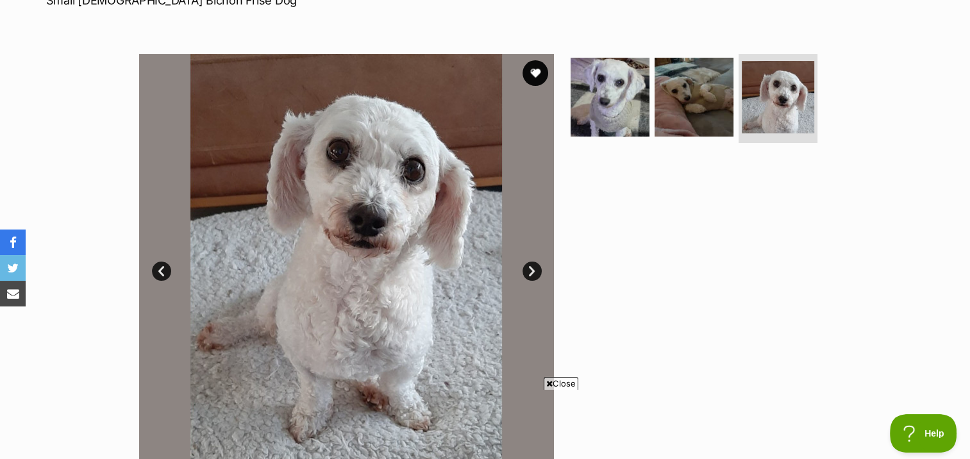
click at [922, 139] on div "Available 3 of 3 images 3 of 3 images 3 of 3 images Next Prev 1 2 3" at bounding box center [485, 252] width 970 height 434
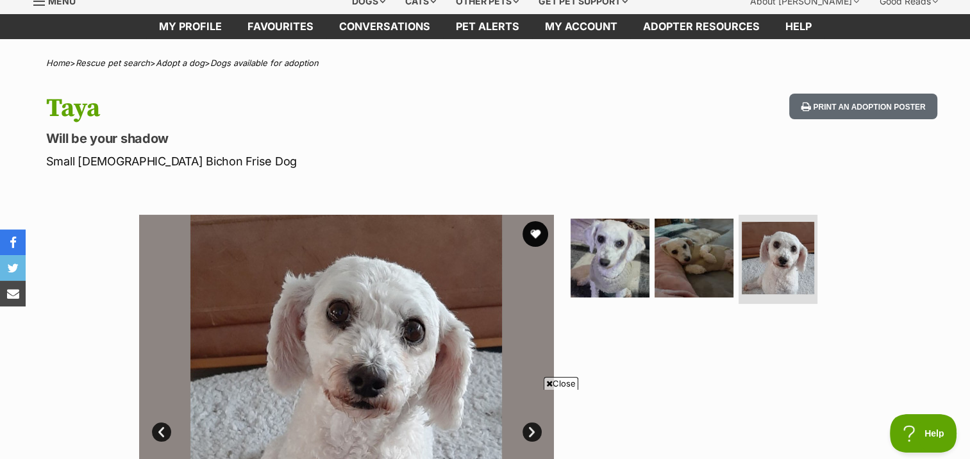
scroll to position [0, 0]
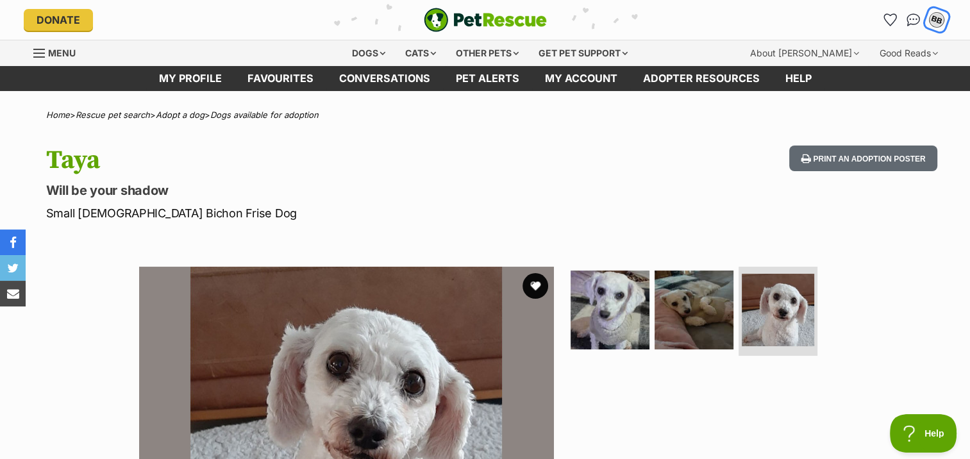
click at [938, 21] on div "BB" at bounding box center [936, 20] width 17 height 17
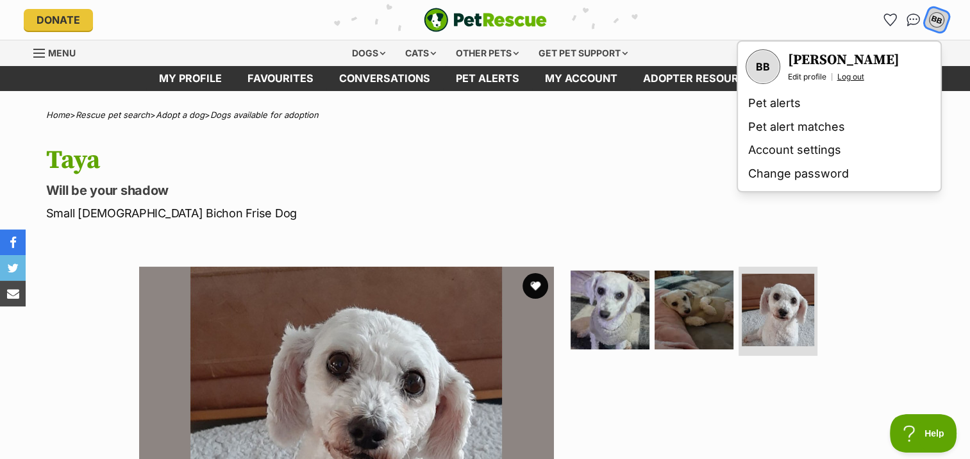
click at [850, 74] on link "Log out" at bounding box center [850, 77] width 27 height 10
